Goal: Complete application form

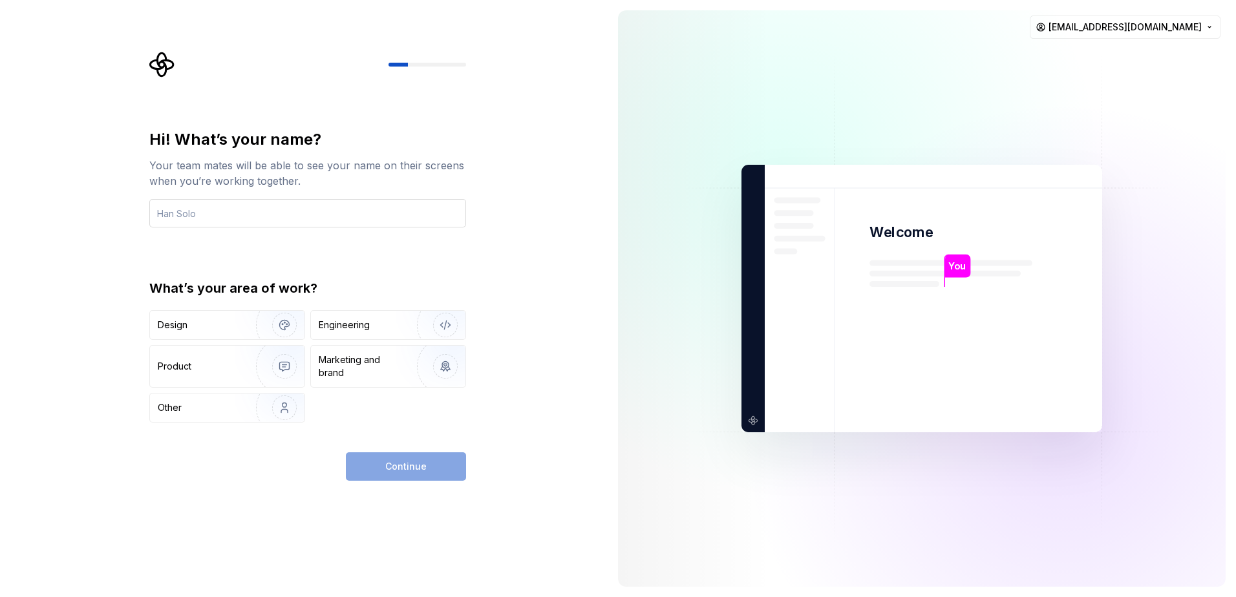
click at [286, 215] on input "text" at bounding box center [307, 213] width 317 height 28
click at [283, 321] on img "button" at bounding box center [276, 325] width 83 height 87
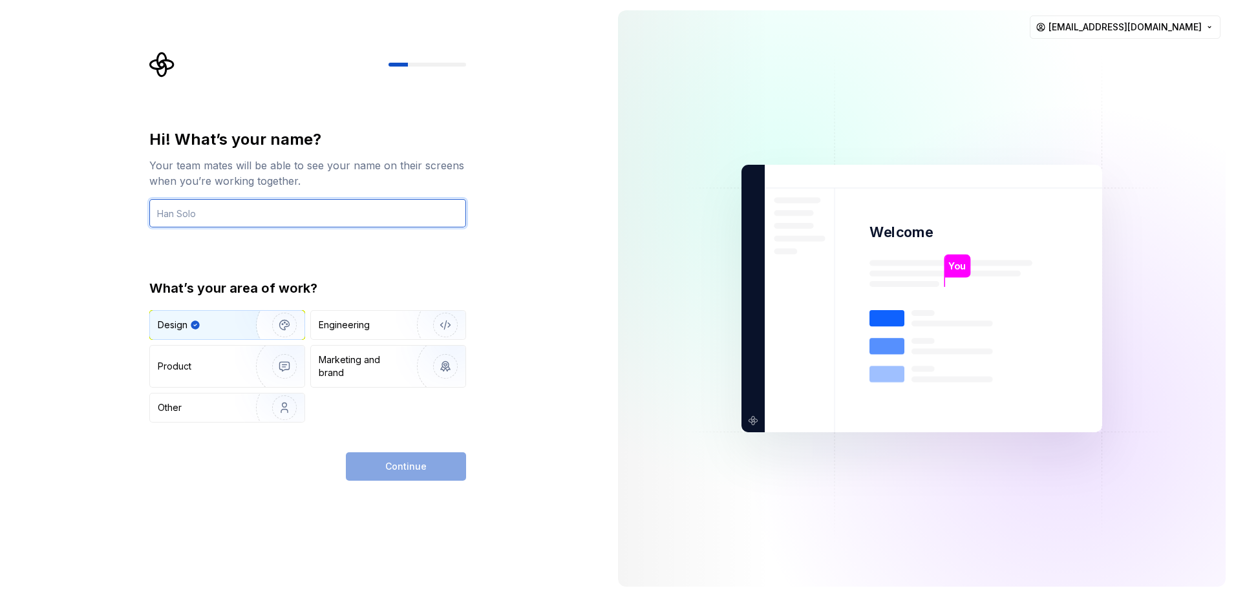
click at [309, 201] on input "text" at bounding box center [307, 213] width 317 height 28
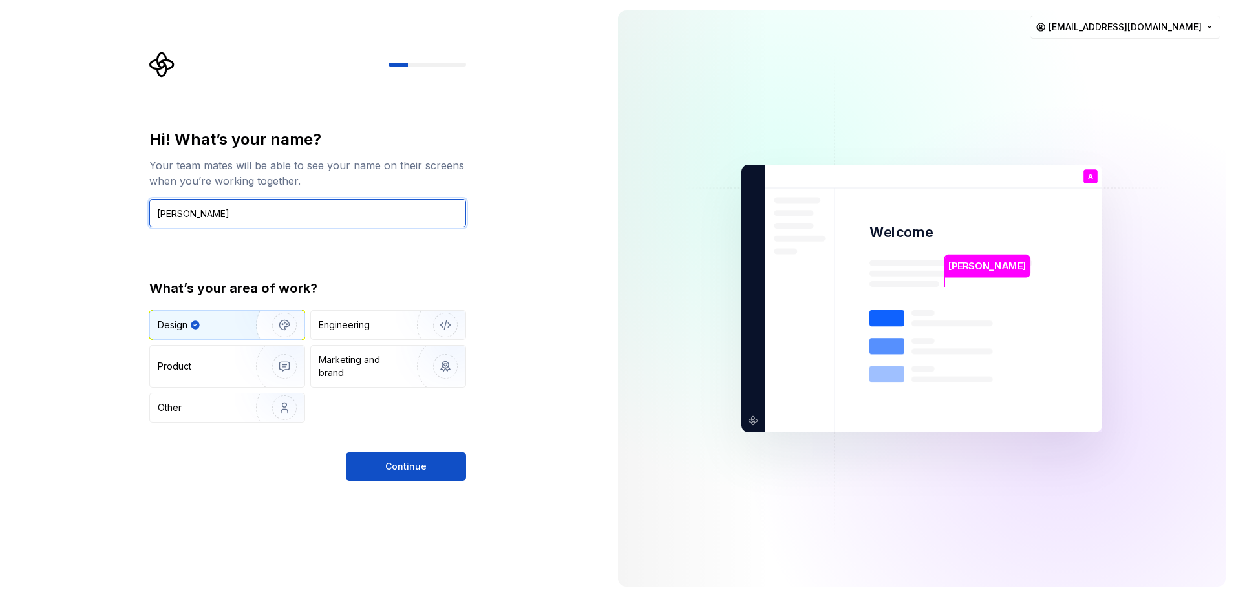
type input "[PERSON_NAME]"
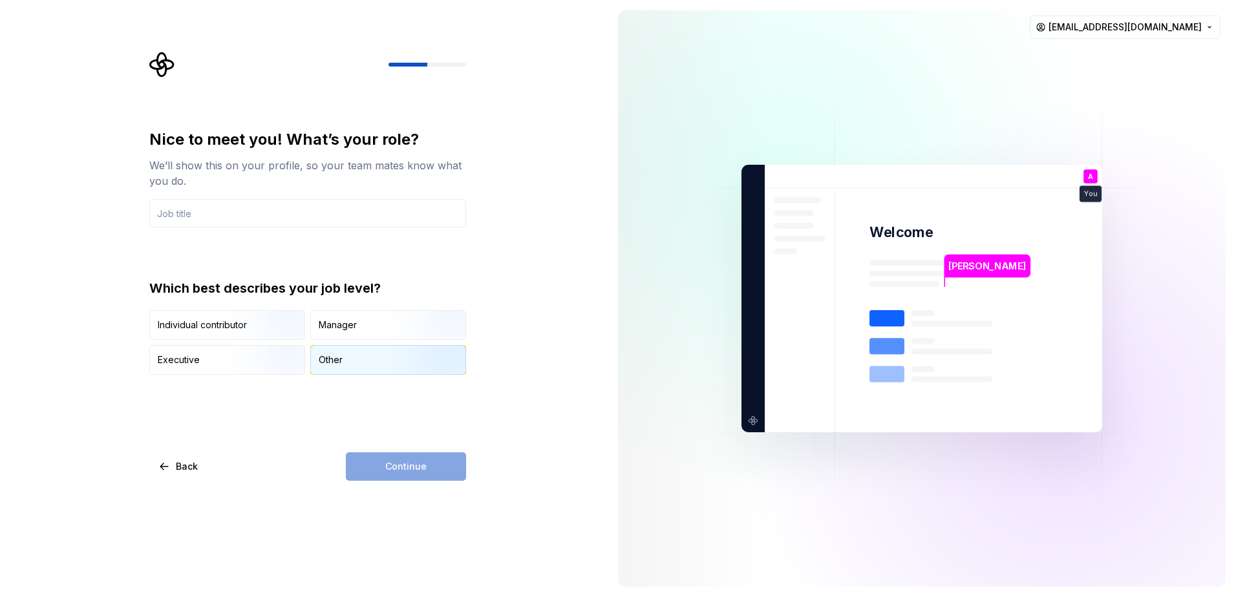
click at [348, 359] on div "Other" at bounding box center [388, 360] width 155 height 28
click at [301, 221] on input "text" at bounding box center [307, 213] width 317 height 28
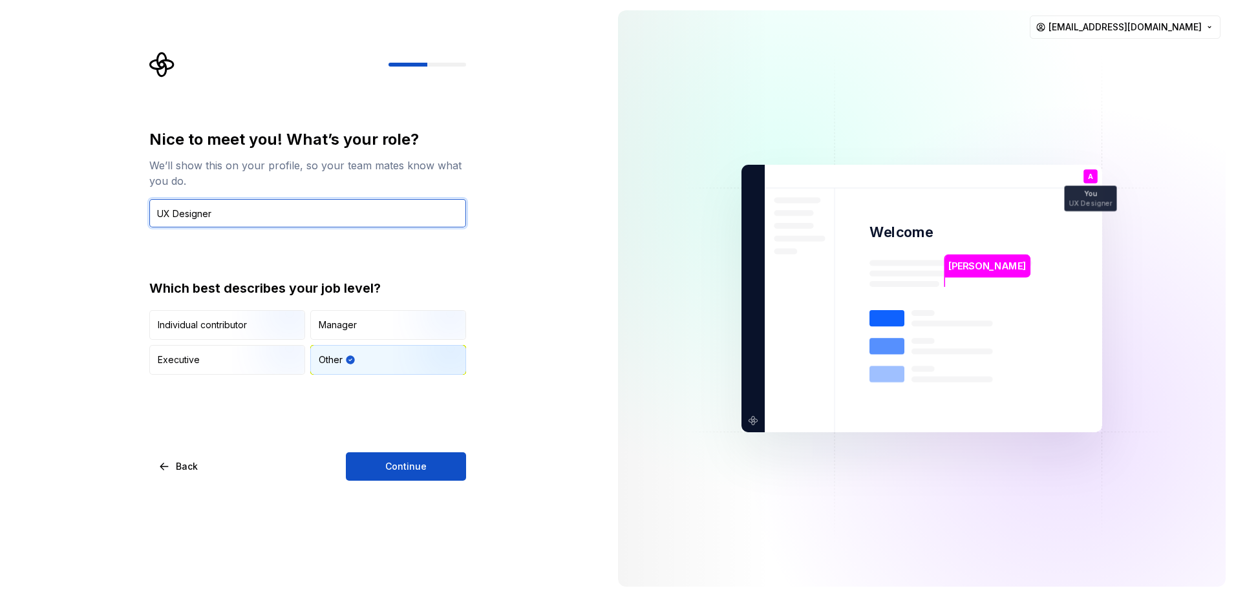
type input "UX Designer"
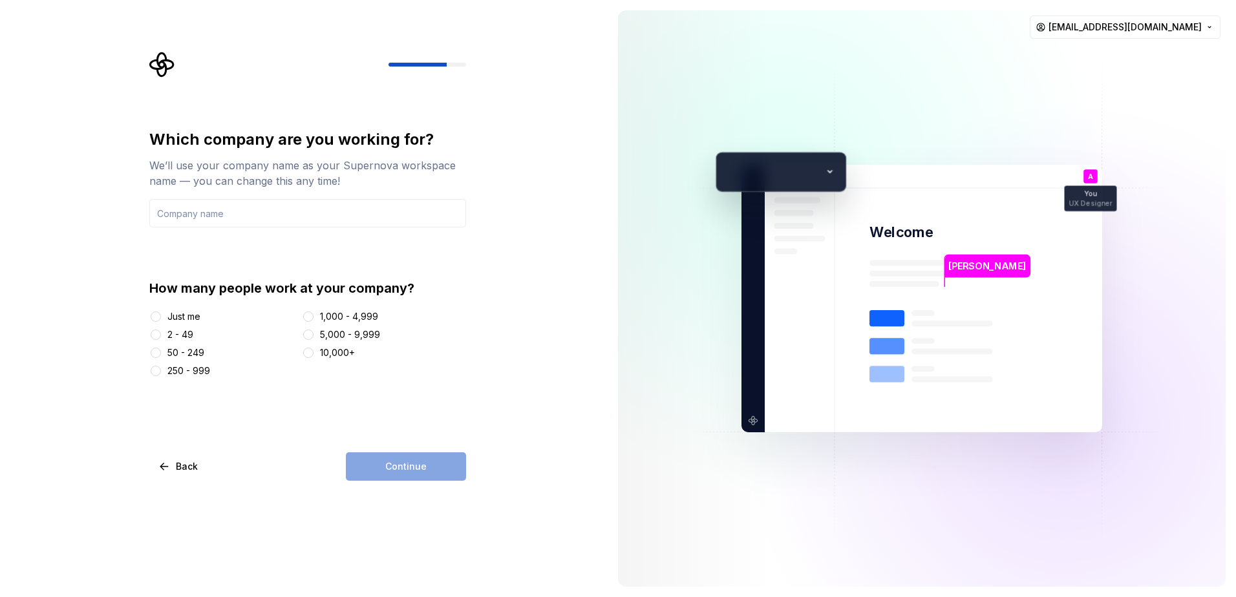
click at [178, 315] on div "Just me" at bounding box center [183, 316] width 33 height 13
click at [161, 315] on button "Just me" at bounding box center [156, 317] width 10 height 10
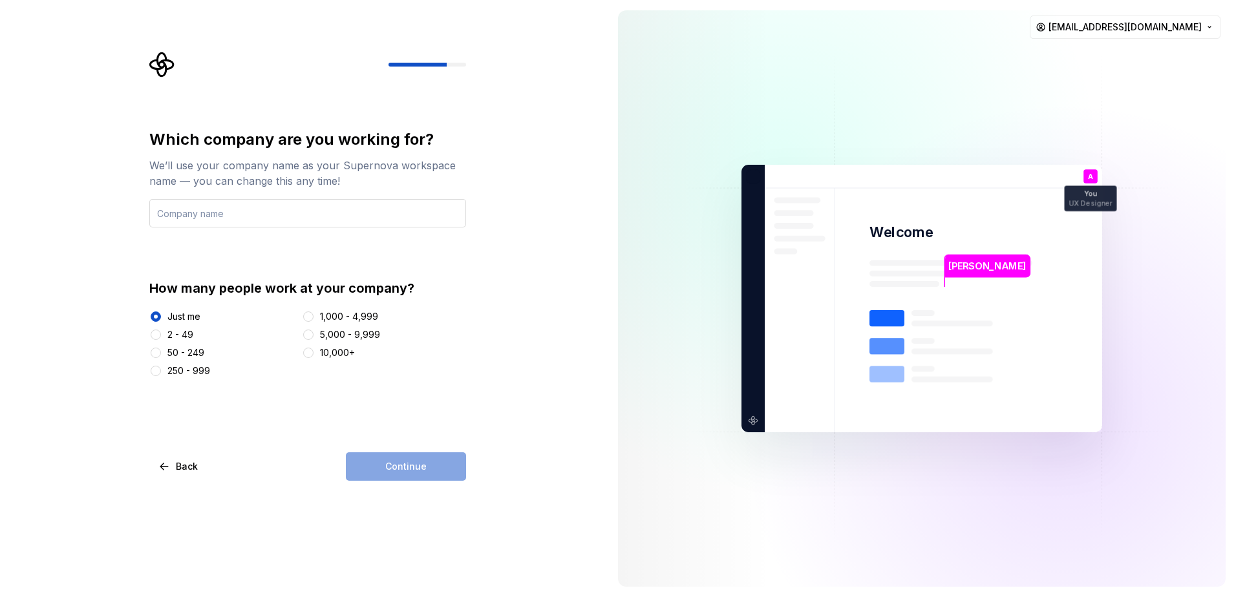
click at [220, 205] on input "text" at bounding box center [307, 213] width 317 height 28
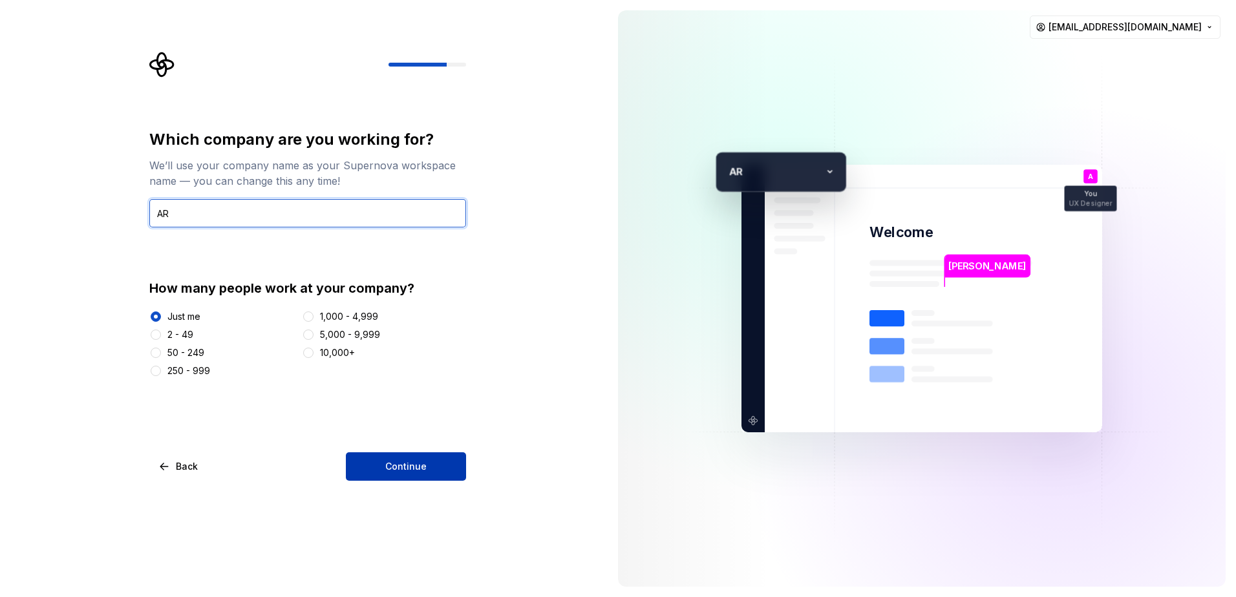
type input "AR"
click at [432, 472] on button "Continue" at bounding box center [406, 467] width 120 height 28
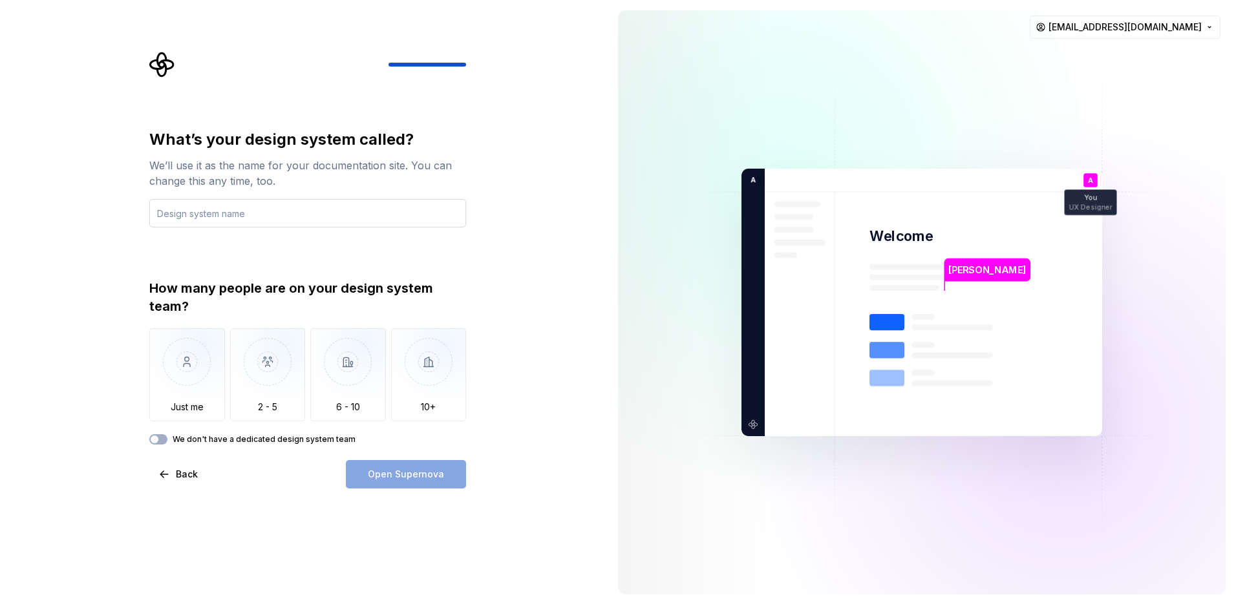
click at [239, 212] on input "text" at bounding box center [307, 213] width 317 height 28
type input "Ahmad DS"
click at [167, 355] on img "button" at bounding box center [187, 371] width 76 height 87
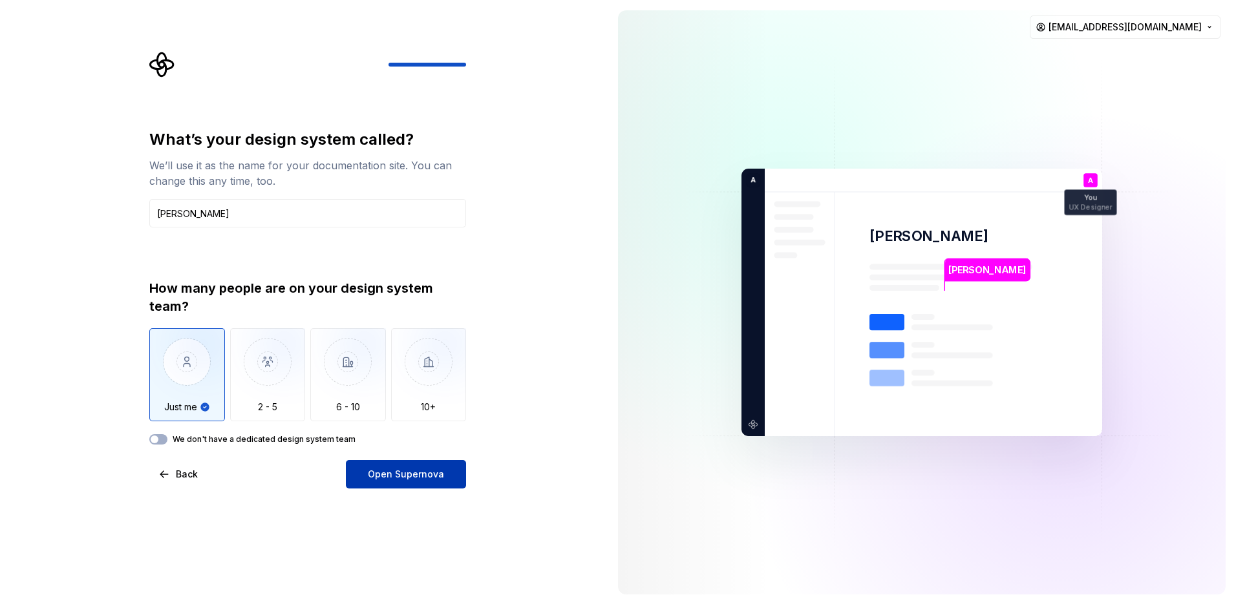
click at [389, 482] on button "Open Supernova" at bounding box center [406, 474] width 120 height 28
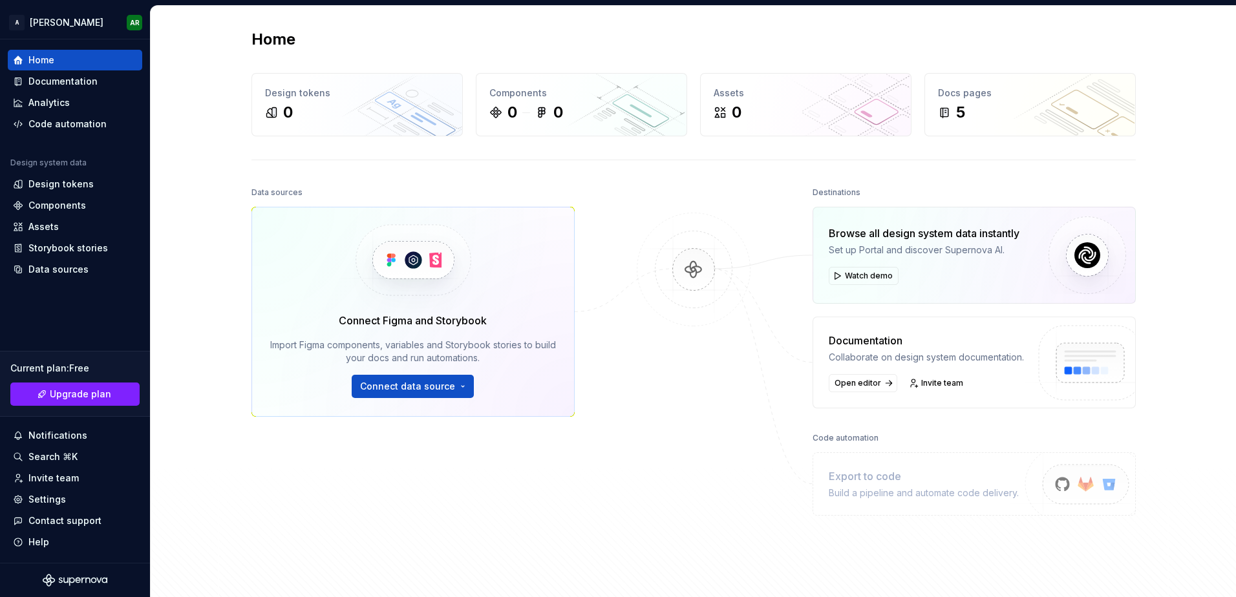
click at [430, 400] on div "Connect Figma and Storybook Import Figma components, variables and Storybook st…" at bounding box center [412, 312] width 323 height 210
click at [434, 388] on span "Connect data source" at bounding box center [407, 386] width 95 height 13
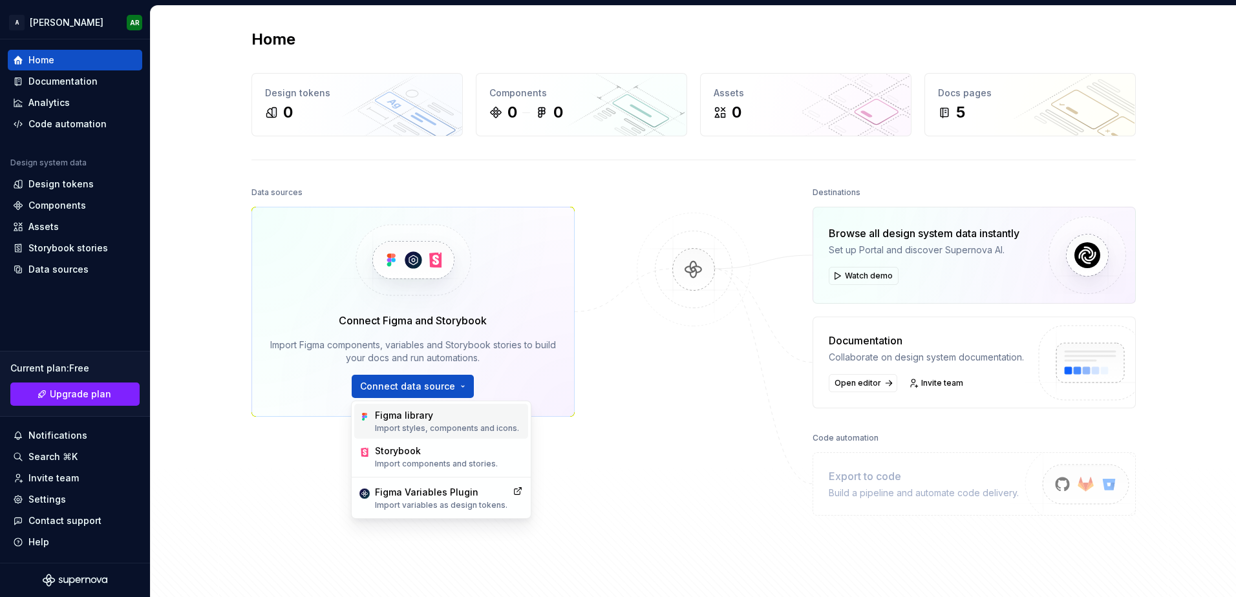
click at [431, 417] on div "Figma library" at bounding box center [447, 415] width 144 height 13
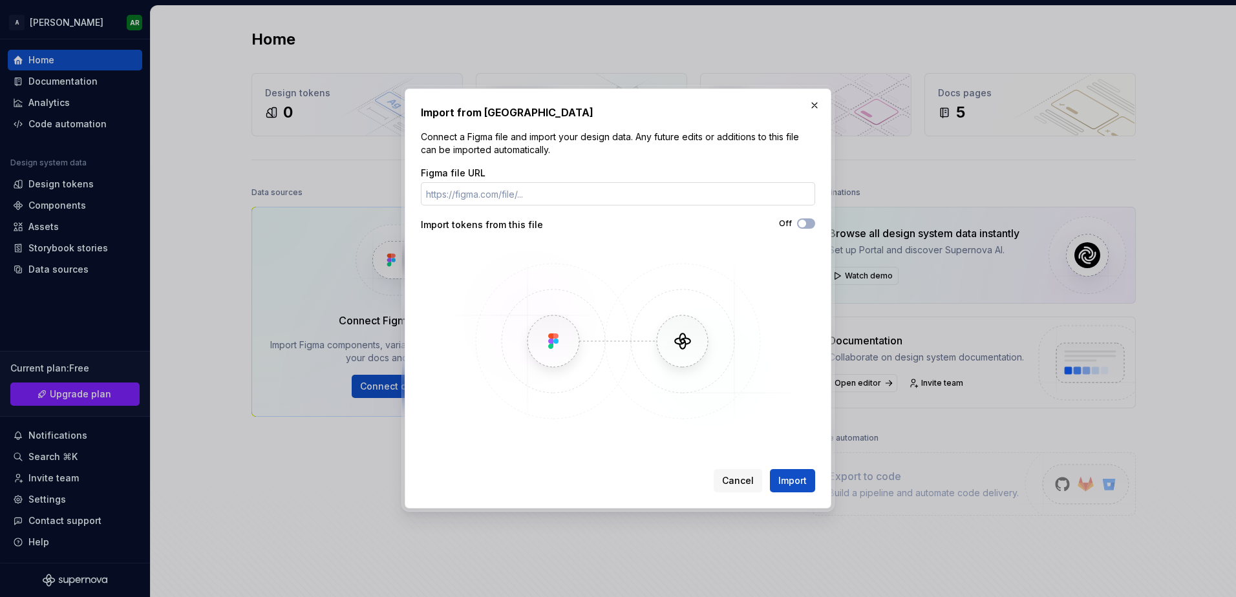
click at [539, 186] on input "Figma file URL" at bounding box center [618, 193] width 394 height 23
paste input "https://www.figma.com/design/v3PawI7Ubat6HYUyDdnGnb/Design-System---Alkhwarizmi…"
type input "https://www.figma.com/design/v3PawI7Ubat6HYUyDdnGnb/Design-System---Alkhwarizmi…"
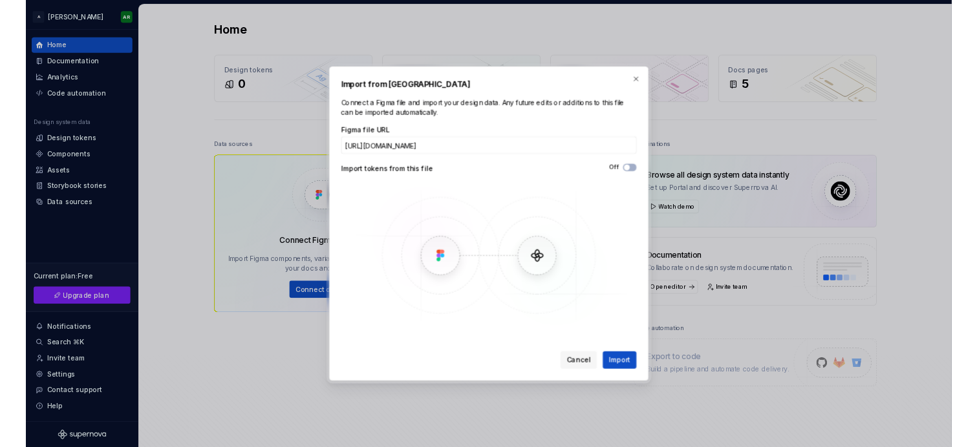
scroll to position [0, 0]
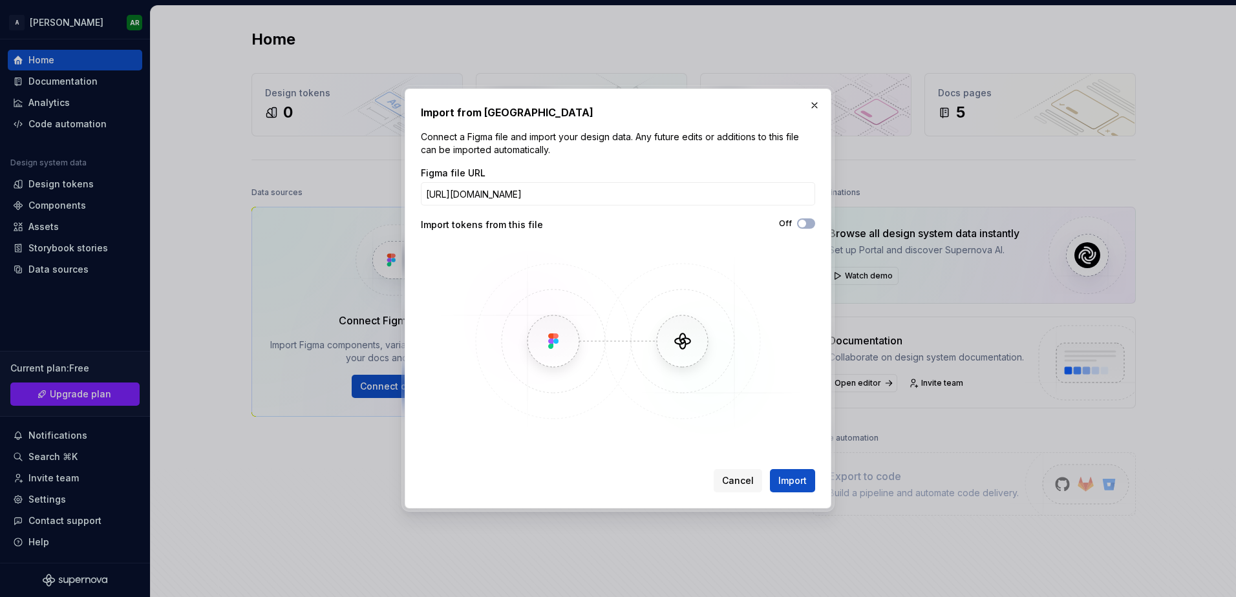
click at [476, 234] on div "Figma file URL https://www.figma.com/design/v3PawI7Ubat6HYUyDdnGnb/Design-Syste…" at bounding box center [618, 303] width 394 height 272
click at [782, 480] on span "Import" at bounding box center [792, 481] width 28 height 13
click at [796, 489] on button "Import" at bounding box center [792, 480] width 45 height 23
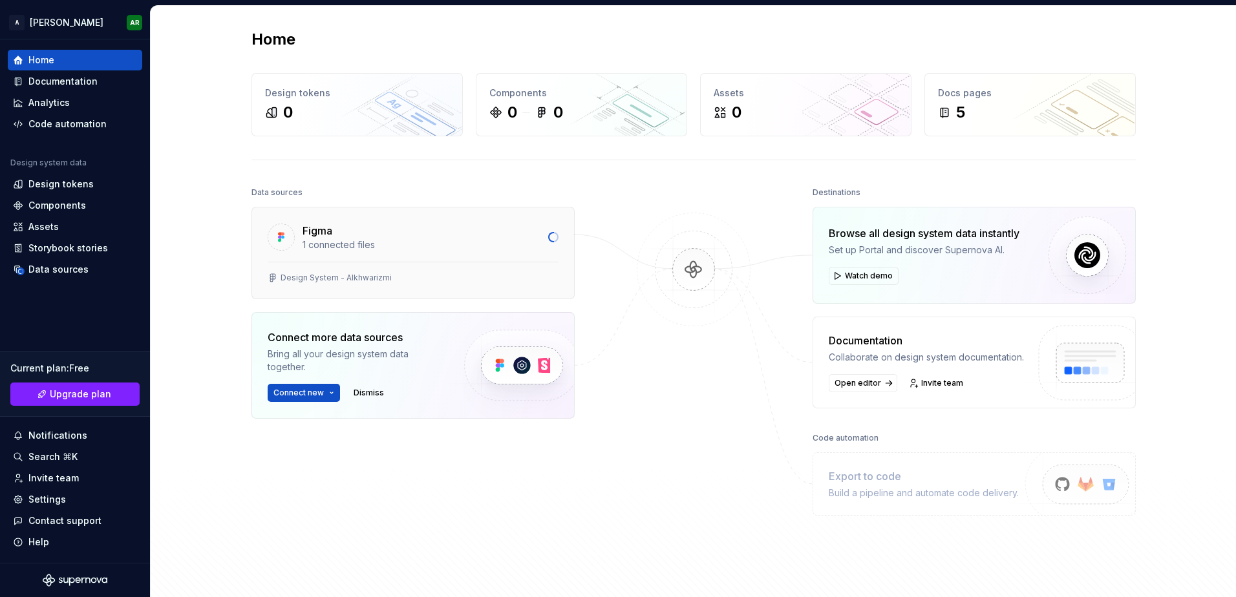
click at [353, 246] on div "1 connected files" at bounding box center [422, 245] width 238 height 13
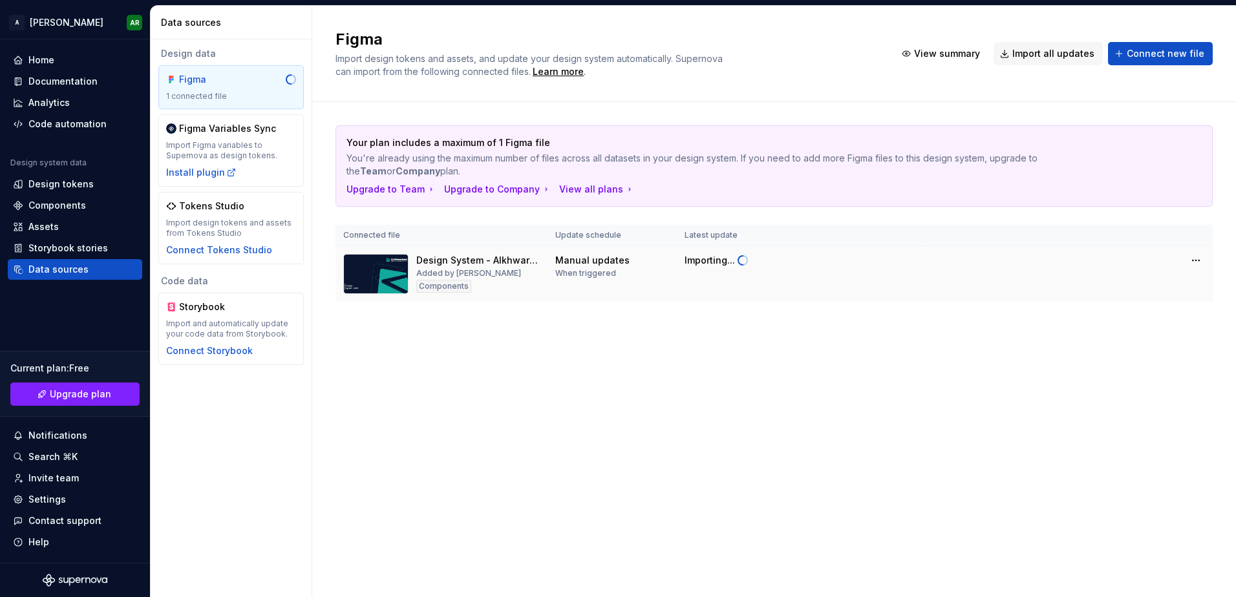
click at [703, 270] on td "Importing..." at bounding box center [744, 274] width 134 height 56
click at [1197, 253] on html "A Ahmad DS AR Home Documentation Analytics Code automation Design system data D…" at bounding box center [618, 298] width 1236 height 597
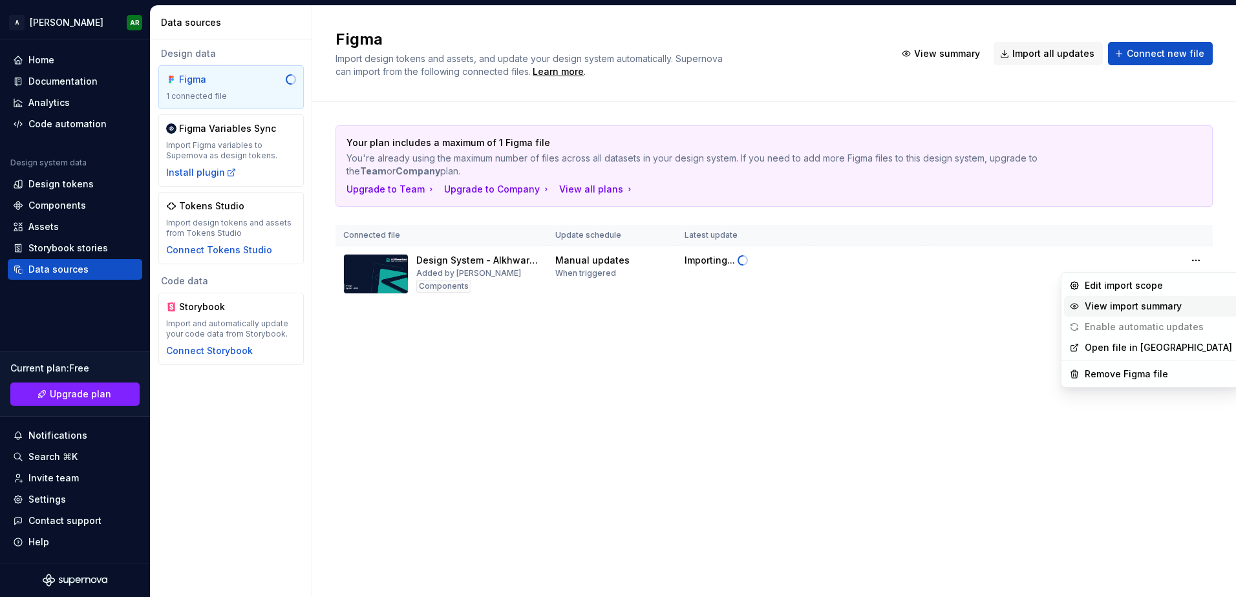
click at [1106, 306] on div "View import summary" at bounding box center [1158, 306] width 147 height 13
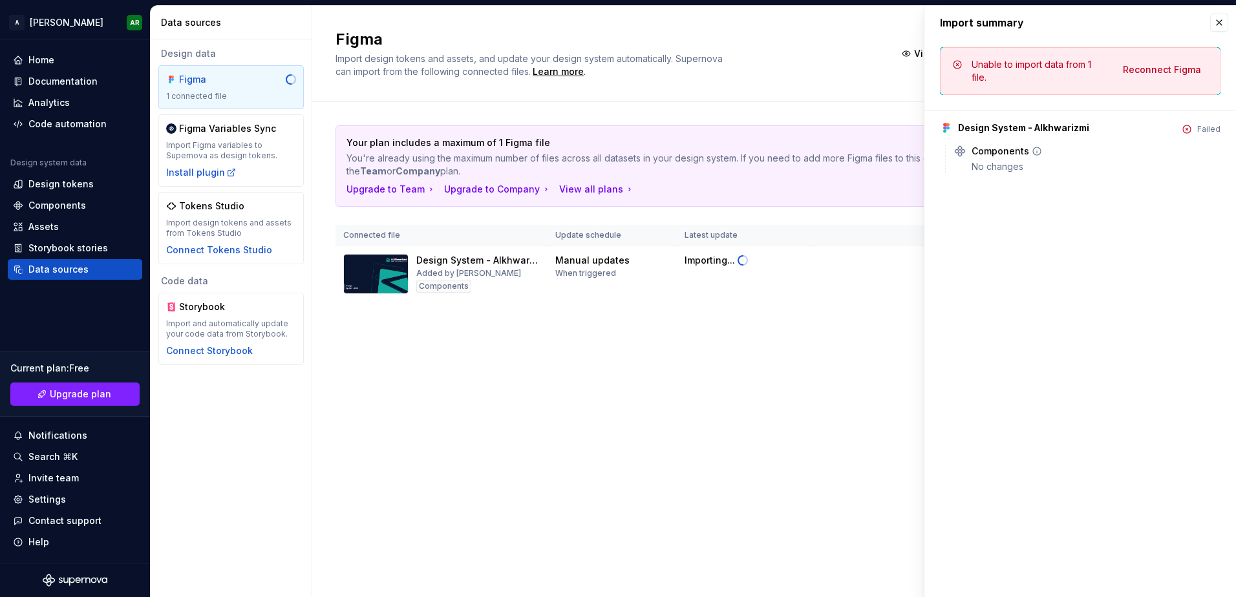
click at [954, 150] on icon at bounding box center [960, 151] width 13 height 13
click at [1172, 73] on span "Reconnect Figma" at bounding box center [1162, 69] width 78 height 13
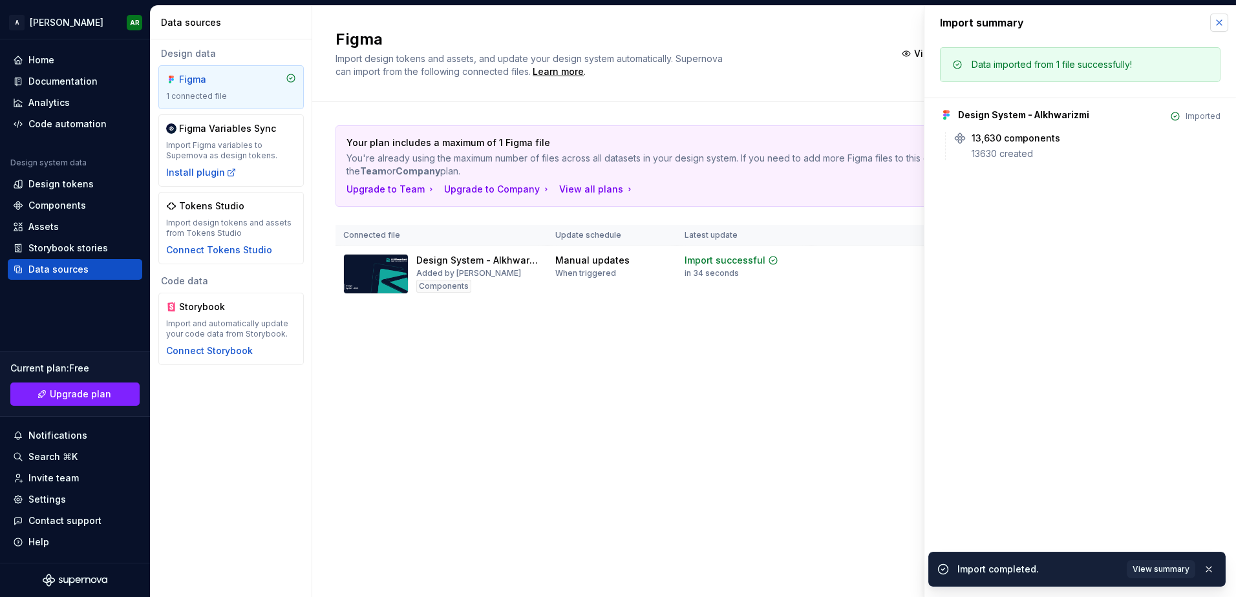
click at [1214, 23] on button "button" at bounding box center [1219, 23] width 18 height 18
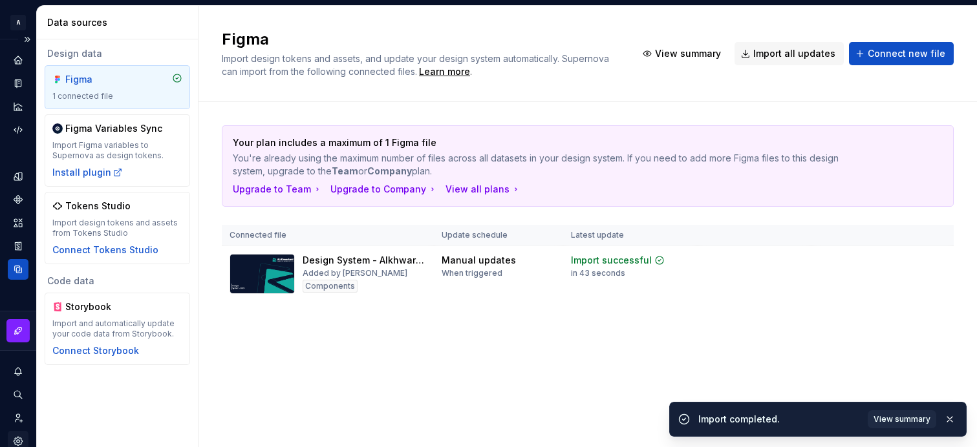
click at [25, 436] on div "Settings" at bounding box center [18, 441] width 21 height 21
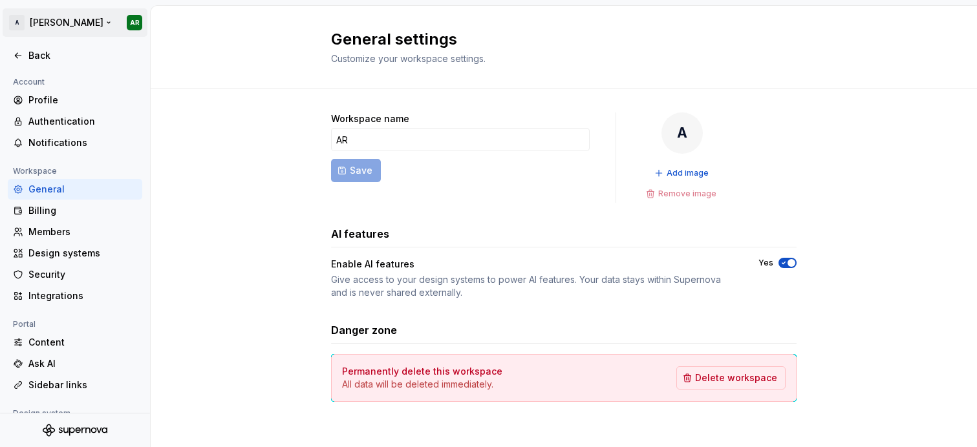
click at [136, 21] on html "A Ahmad DS AR Back Account Profile Authentication Notifications Workspace Gener…" at bounding box center [488, 223] width 977 height 447
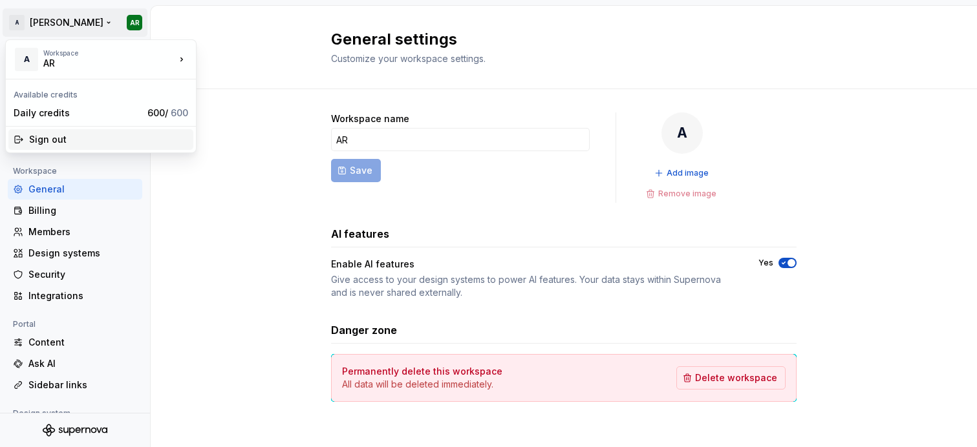
click at [68, 146] on div "Sign out" at bounding box center [100, 139] width 185 height 21
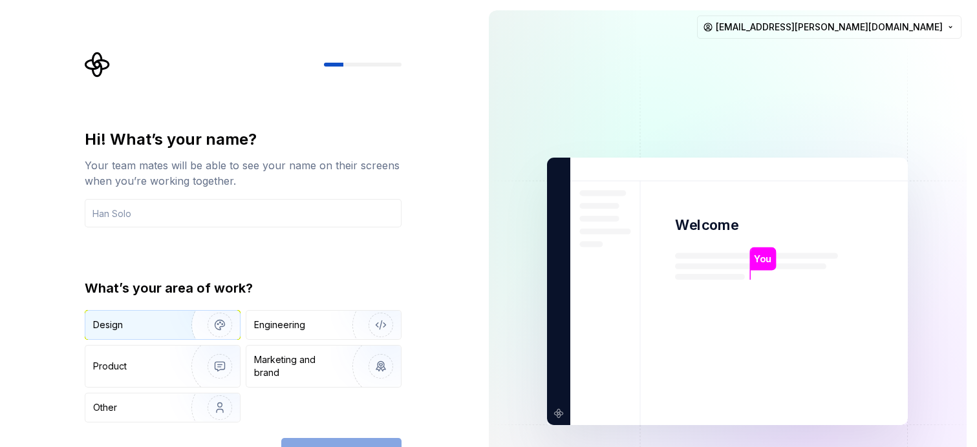
click at [129, 324] on div "Design" at bounding box center [133, 325] width 81 height 13
click at [359, 445] on div "Continue" at bounding box center [341, 452] width 120 height 28
click at [229, 218] on input "text" at bounding box center [243, 213] width 317 height 28
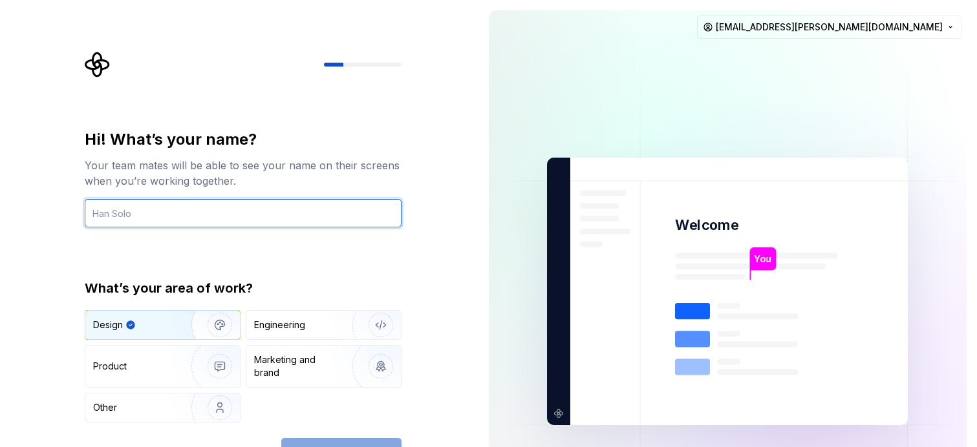
type input "[PERSON_NAME]"
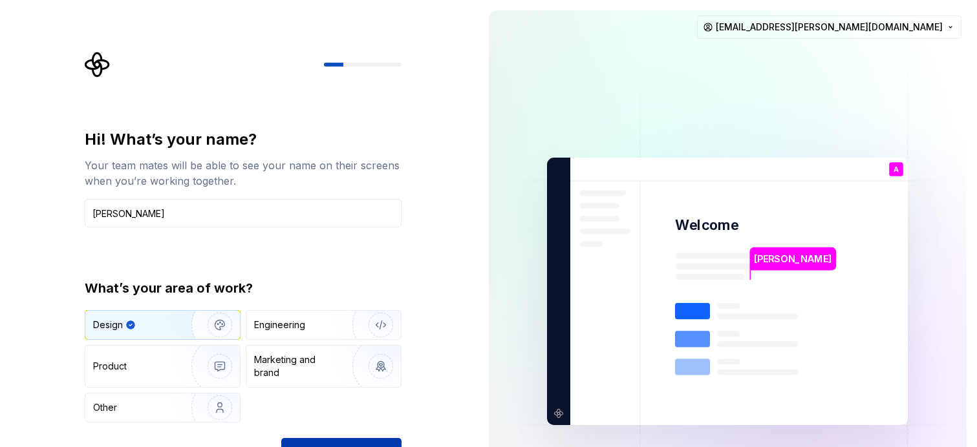
click at [309, 443] on button "Continue" at bounding box center [341, 452] width 120 height 28
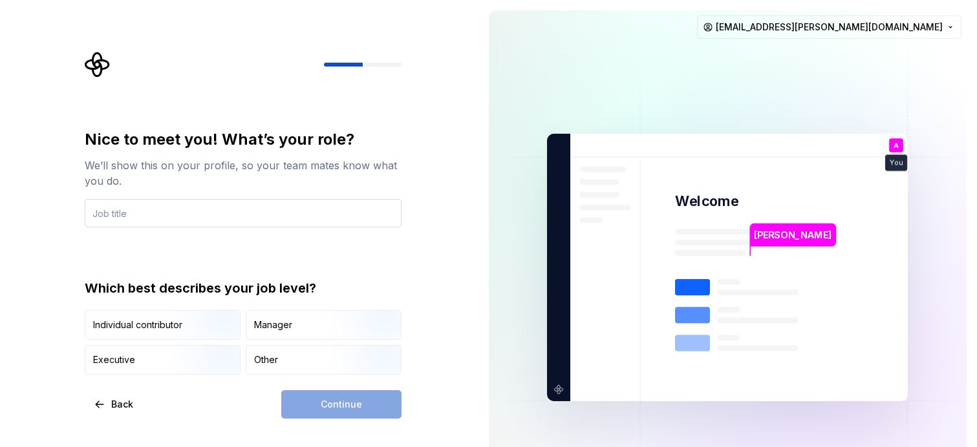
click at [187, 222] on input "text" at bounding box center [243, 213] width 317 height 28
click at [192, 215] on input "text" at bounding box center [243, 213] width 317 height 28
click at [255, 362] on div "Other" at bounding box center [266, 360] width 24 height 13
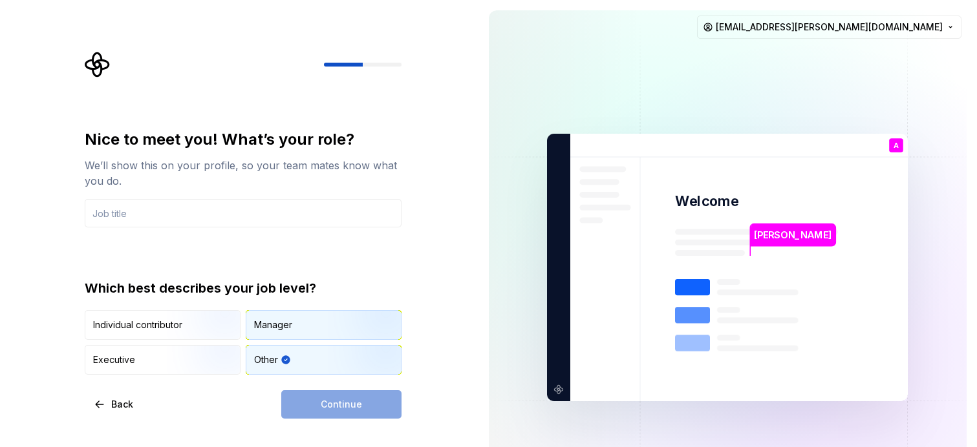
click at [281, 333] on div "Manager" at bounding box center [323, 325] width 155 height 28
click at [213, 198] on div "Nice to meet you! What’s your role? We’ll show this on your profile, so your te…" at bounding box center [243, 178] width 317 height 98
drag, startPoint x: 209, startPoint y: 206, endPoint x: 195, endPoint y: 206, distance: 14.2
click at [195, 206] on input "text" at bounding box center [243, 213] width 317 height 28
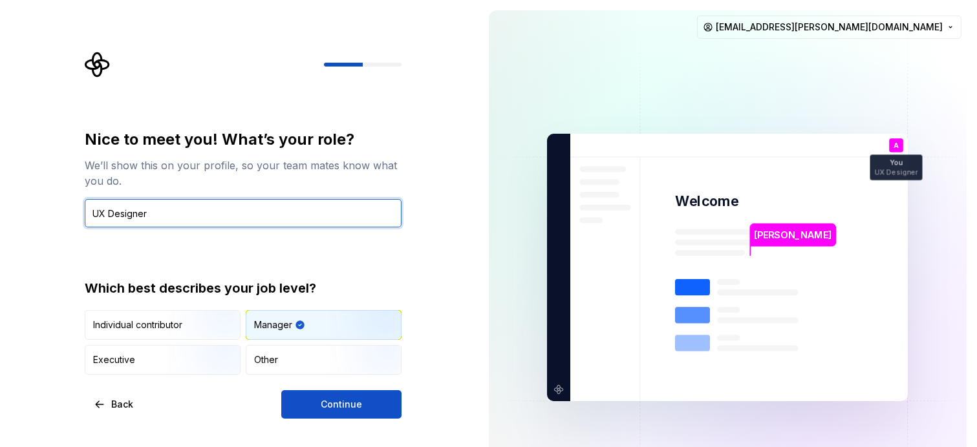
type input "UX Designer"
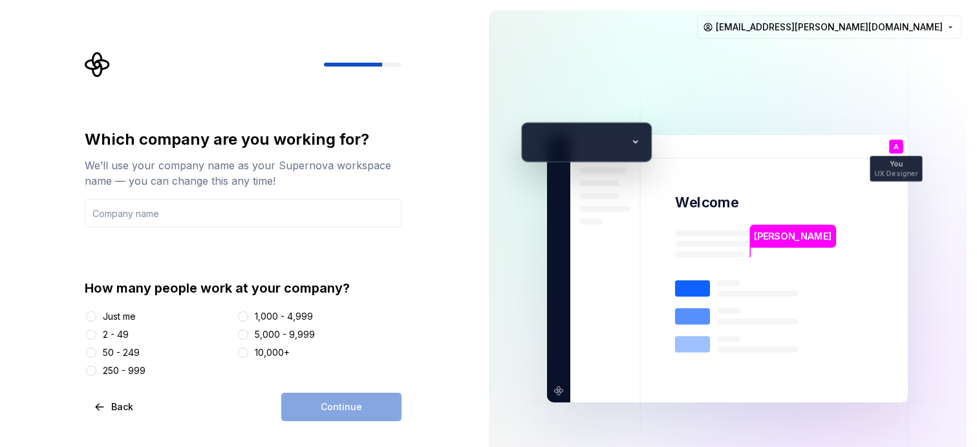
click at [125, 309] on div "How many people work at your company? Just me 2 - 49 50 - 249 250 - 999 1,000 -…" at bounding box center [243, 328] width 317 height 98
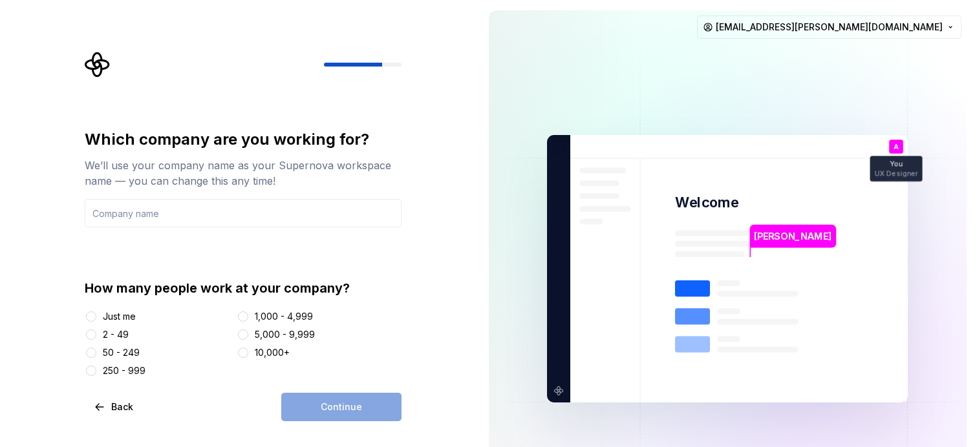
click at [123, 313] on div "Just me" at bounding box center [119, 316] width 33 height 13
click at [96, 313] on button "Just me" at bounding box center [91, 317] width 10 height 10
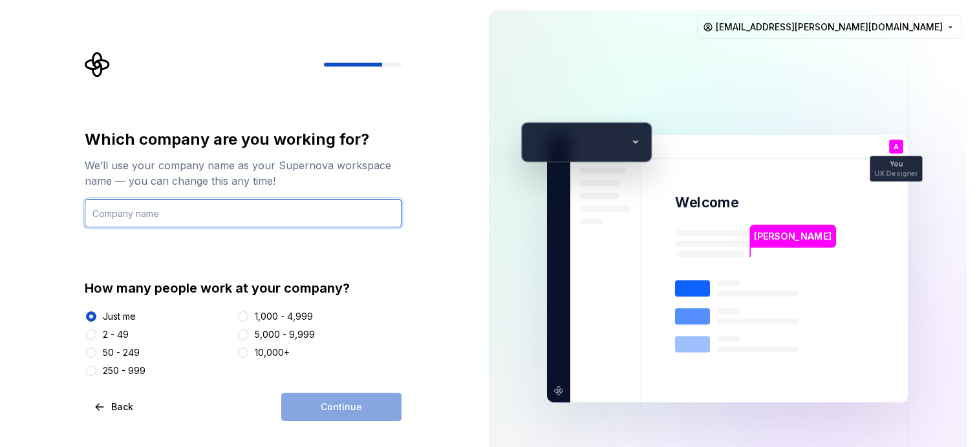
click at [166, 211] on input "text" at bounding box center [243, 213] width 317 height 28
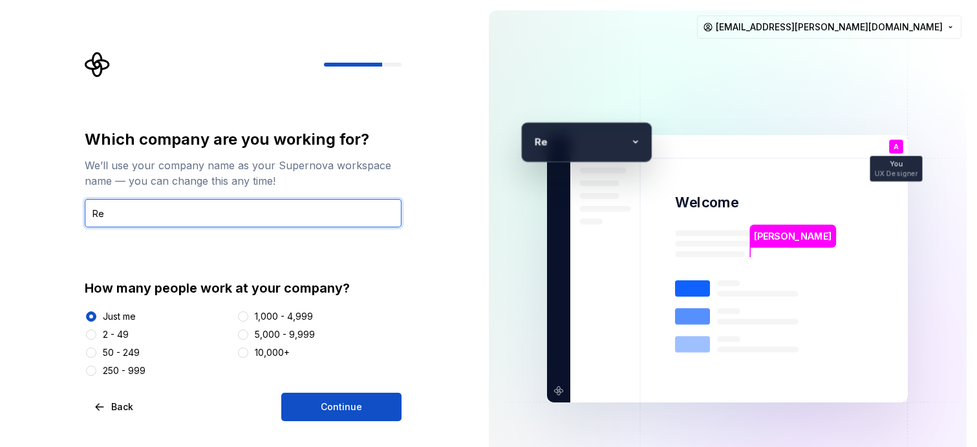
type input "RealSoft"
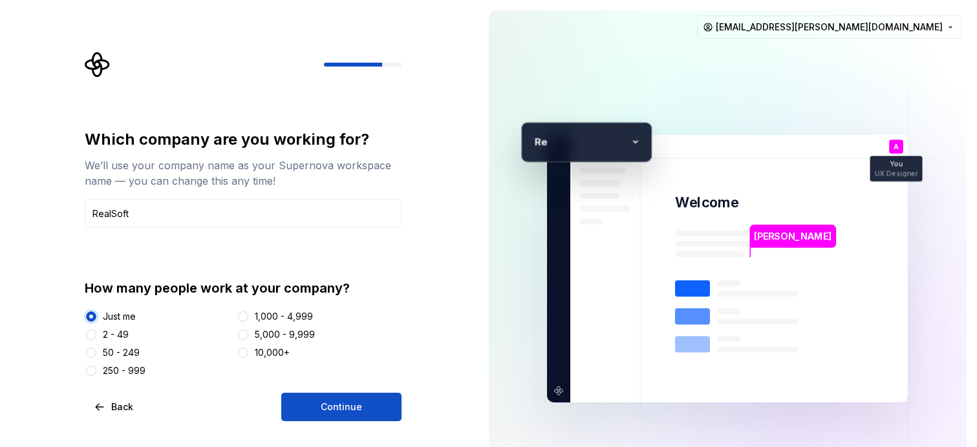
type button "Just me"
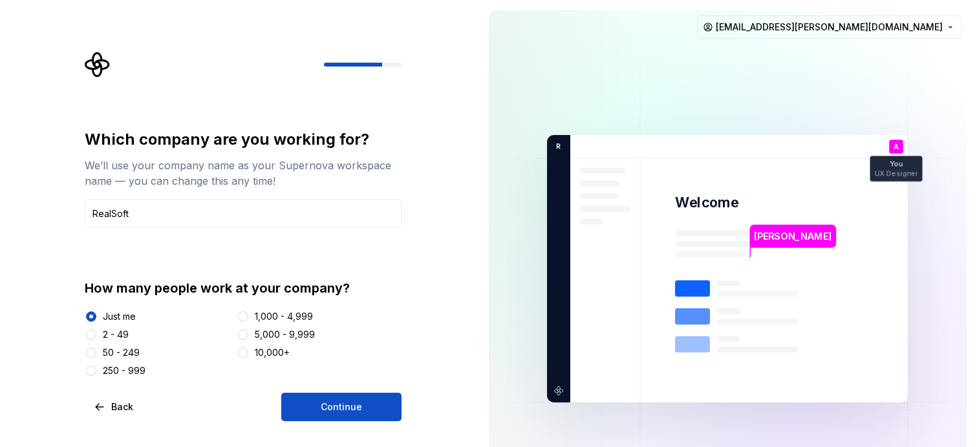
drag, startPoint x: 381, startPoint y: 407, endPoint x: 390, endPoint y: 398, distance: 13.3
click at [383, 405] on button "Continue" at bounding box center [341, 407] width 120 height 28
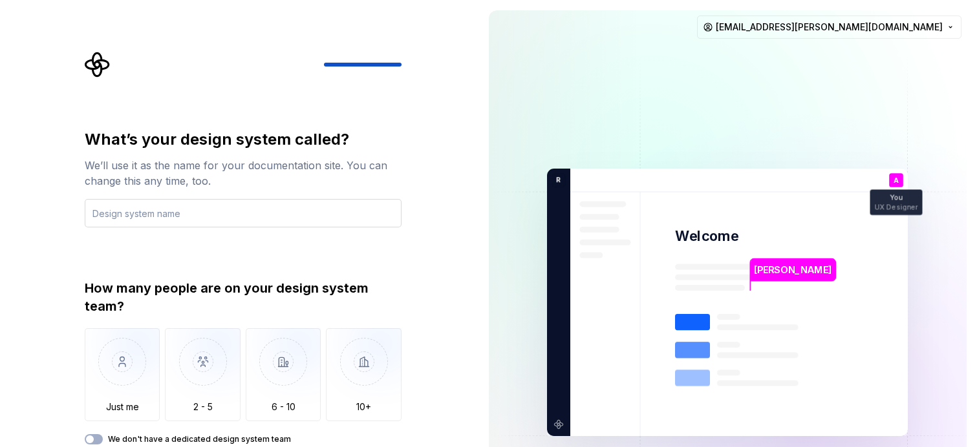
click at [176, 223] on input "text" at bounding box center [243, 213] width 317 height 28
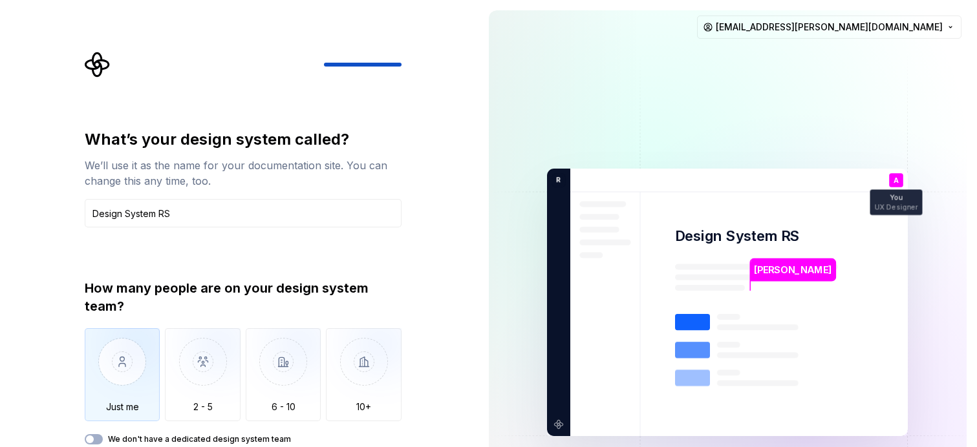
type input "Design System RS"
click at [128, 365] on img "button" at bounding box center [123, 371] width 76 height 87
drag, startPoint x: 493, startPoint y: 244, endPoint x: 475, endPoint y: 369, distance: 126.7
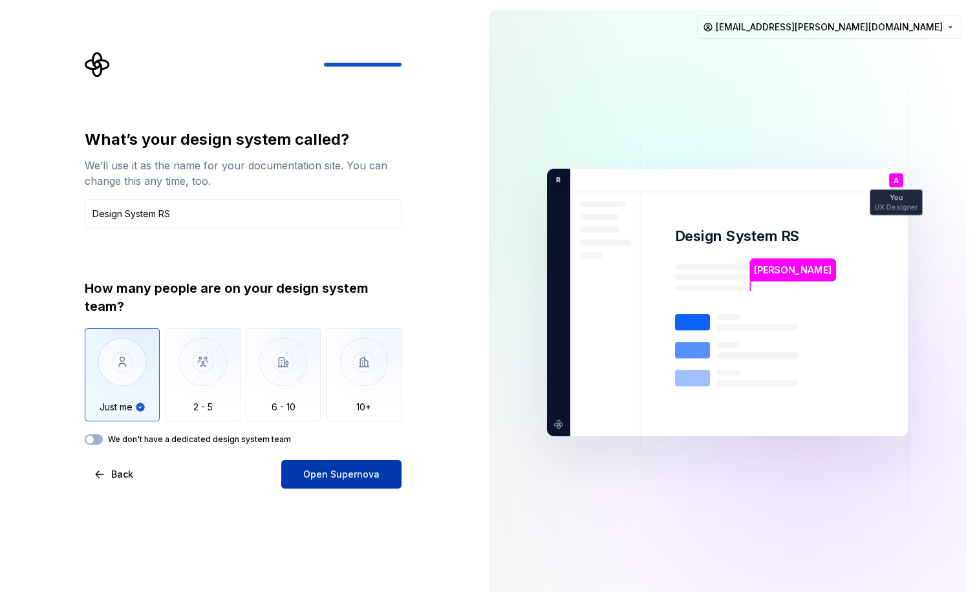
click at [374, 447] on button "Open Supernova" at bounding box center [341, 474] width 120 height 28
